Goal: Browse casually

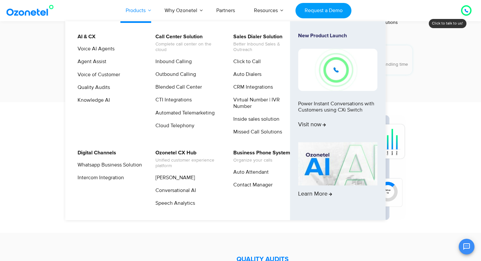
scroll to position [927, 0]
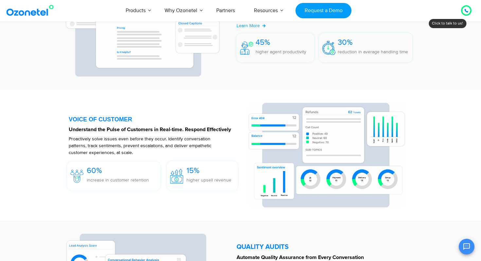
click at [210, 202] on div at bounding box center [155, 155] width 173 height 105
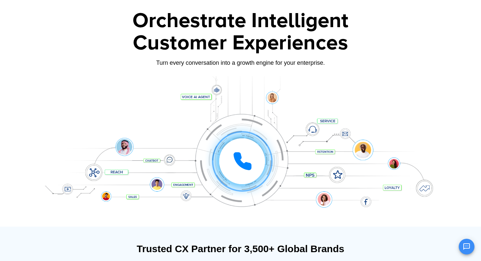
scroll to position [0, 0]
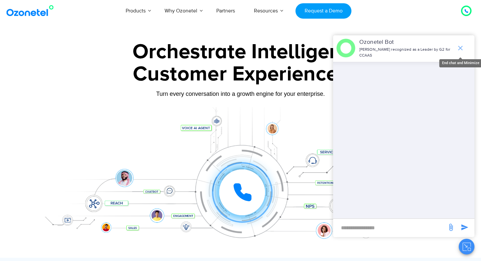
click at [459, 47] on icon "end chat or minimize" at bounding box center [461, 48] width 5 height 5
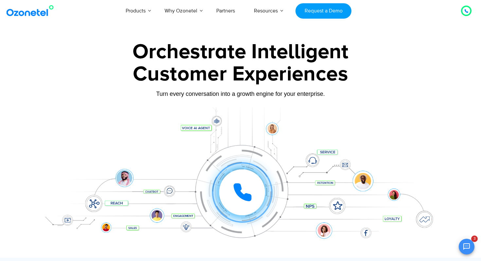
click at [170, 151] on div "Click to experience it! Call in progress... 1 2 3 4 5 6 7 8 9 # 0" at bounding box center [240, 179] width 409 height 111
